Goal: Information Seeking & Learning: Learn about a topic

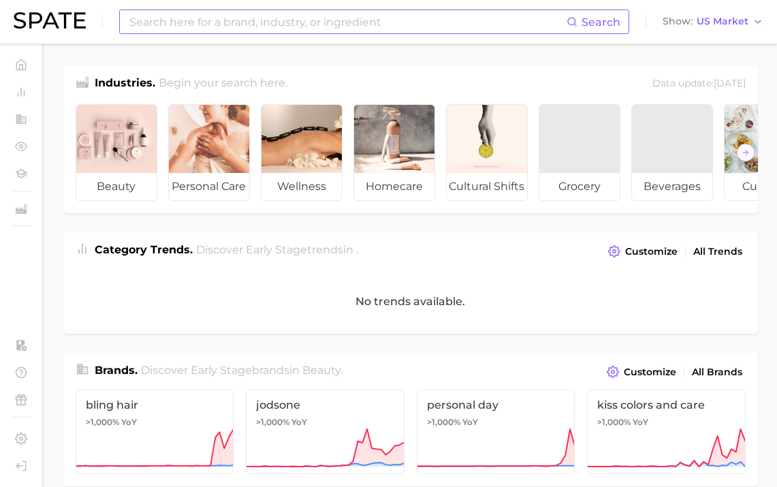
click at [316, 27] on input at bounding box center [347, 21] width 438 height 23
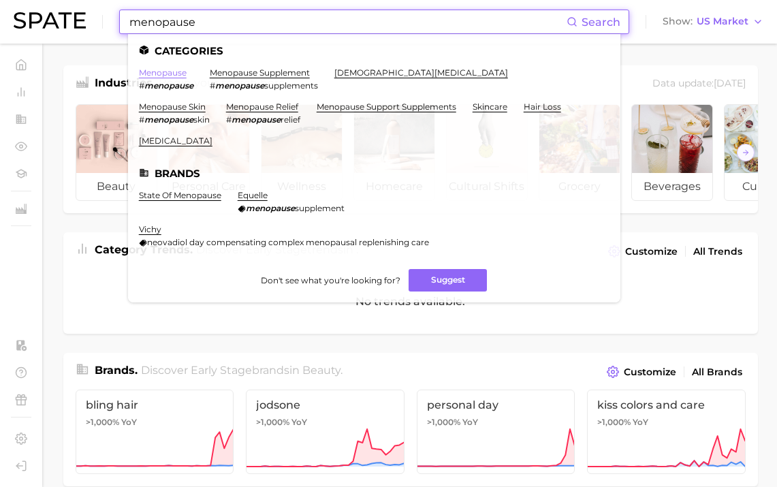
type input "menopause"
click at [167, 74] on link "menopause" at bounding box center [163, 72] width 48 height 10
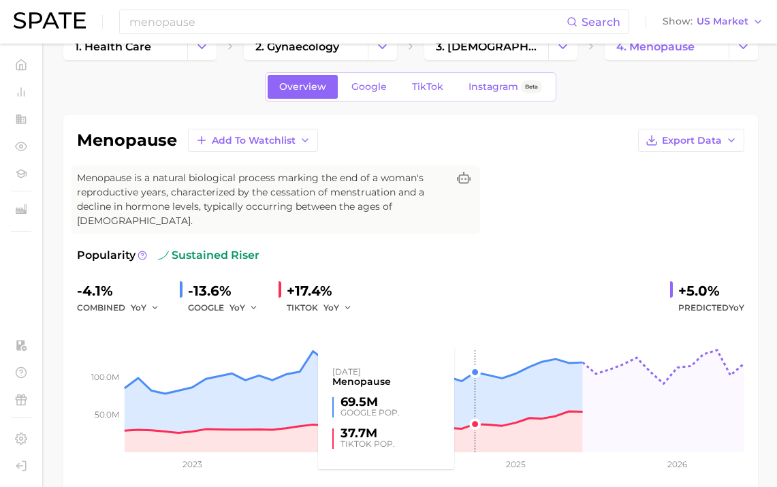
scroll to position [76, 0]
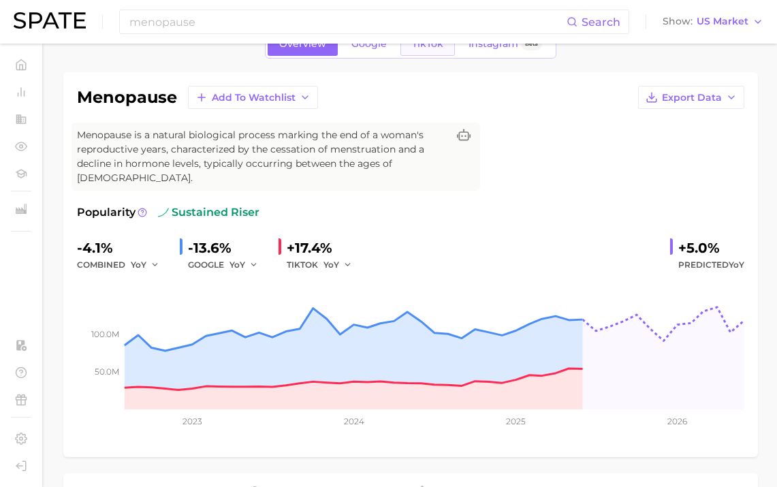
click at [433, 51] on link "TikTok" at bounding box center [427, 44] width 54 height 24
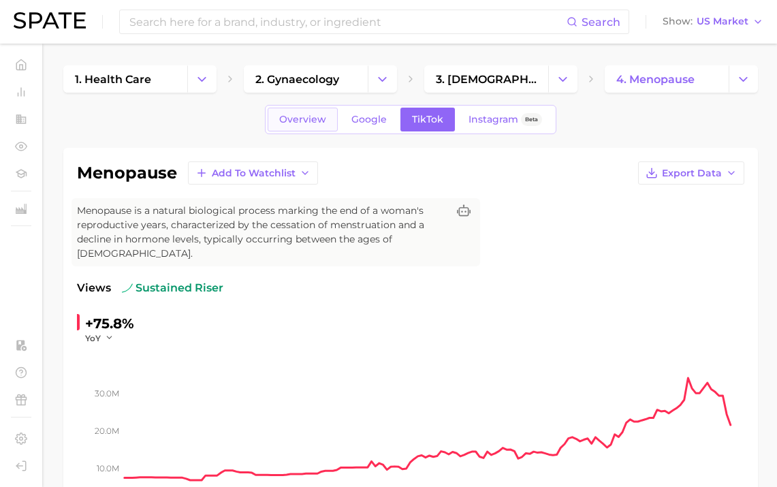
click at [324, 121] on span "Overview" at bounding box center [302, 120] width 47 height 12
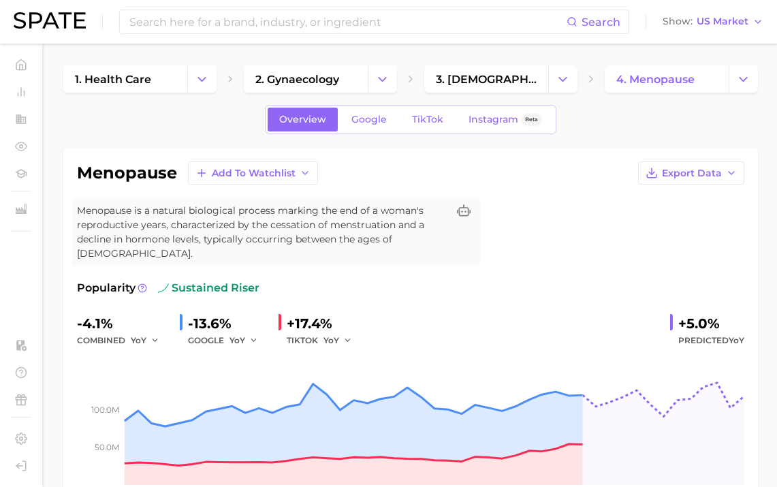
scroll to position [94, 0]
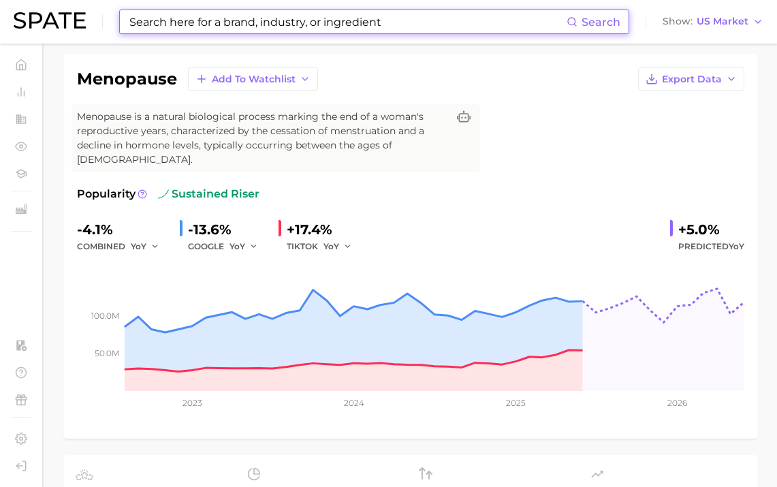
click at [255, 32] on input at bounding box center [347, 21] width 438 height 23
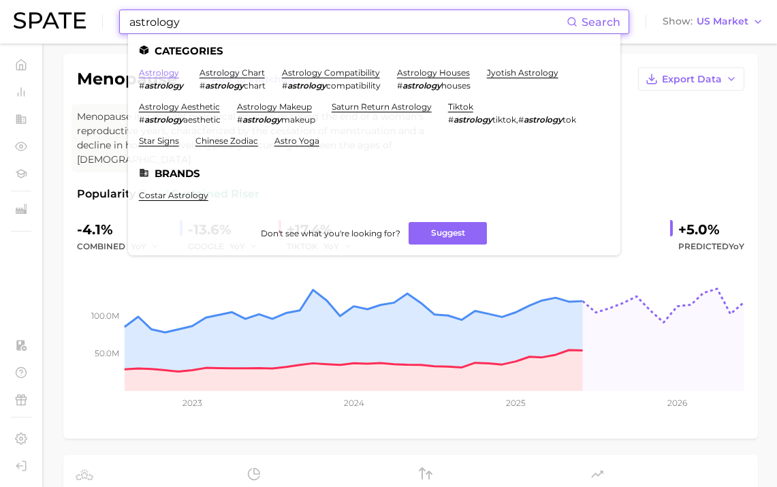
type input "astrology"
click at [160, 76] on link "astrology" at bounding box center [159, 72] width 40 height 10
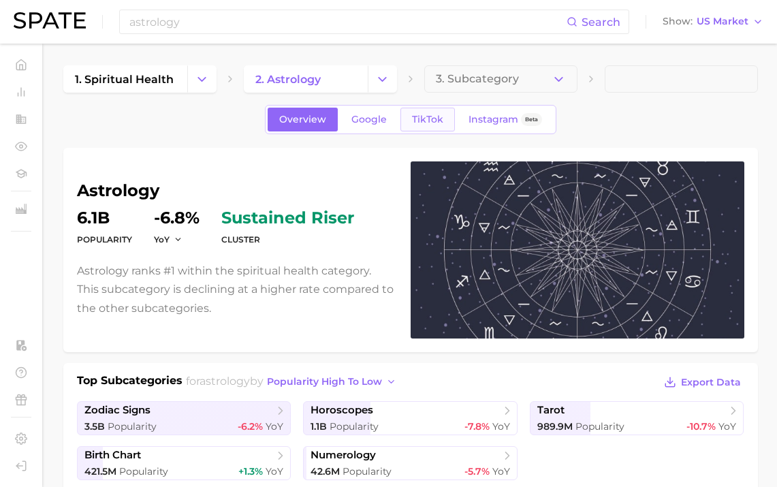
click at [421, 113] on link "TikTok" at bounding box center [427, 120] width 54 height 24
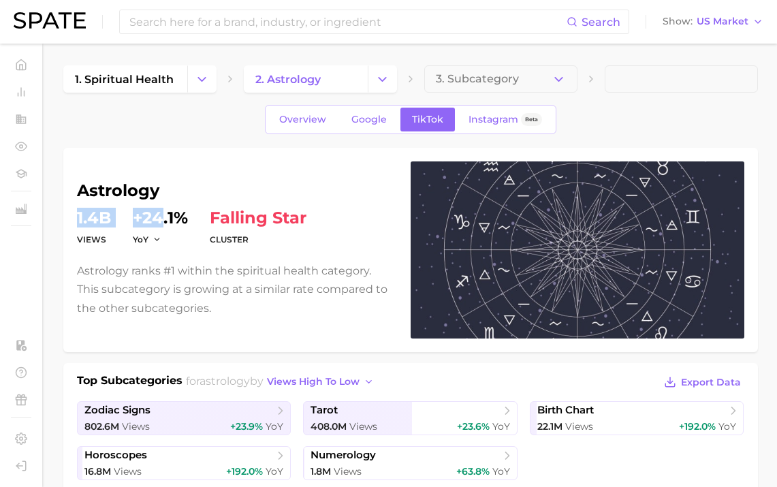
drag, startPoint x: 79, startPoint y: 216, endPoint x: 163, endPoint y: 215, distance: 83.7
click at [163, 216] on dl "Views 1.4b YoY +24.1% cluster falling star" at bounding box center [235, 229] width 317 height 38
click at [123, 223] on dl "Views 1.4b YoY +24.1% cluster falling star" at bounding box center [235, 229] width 317 height 38
